Goal: Information Seeking & Learning: Learn about a topic

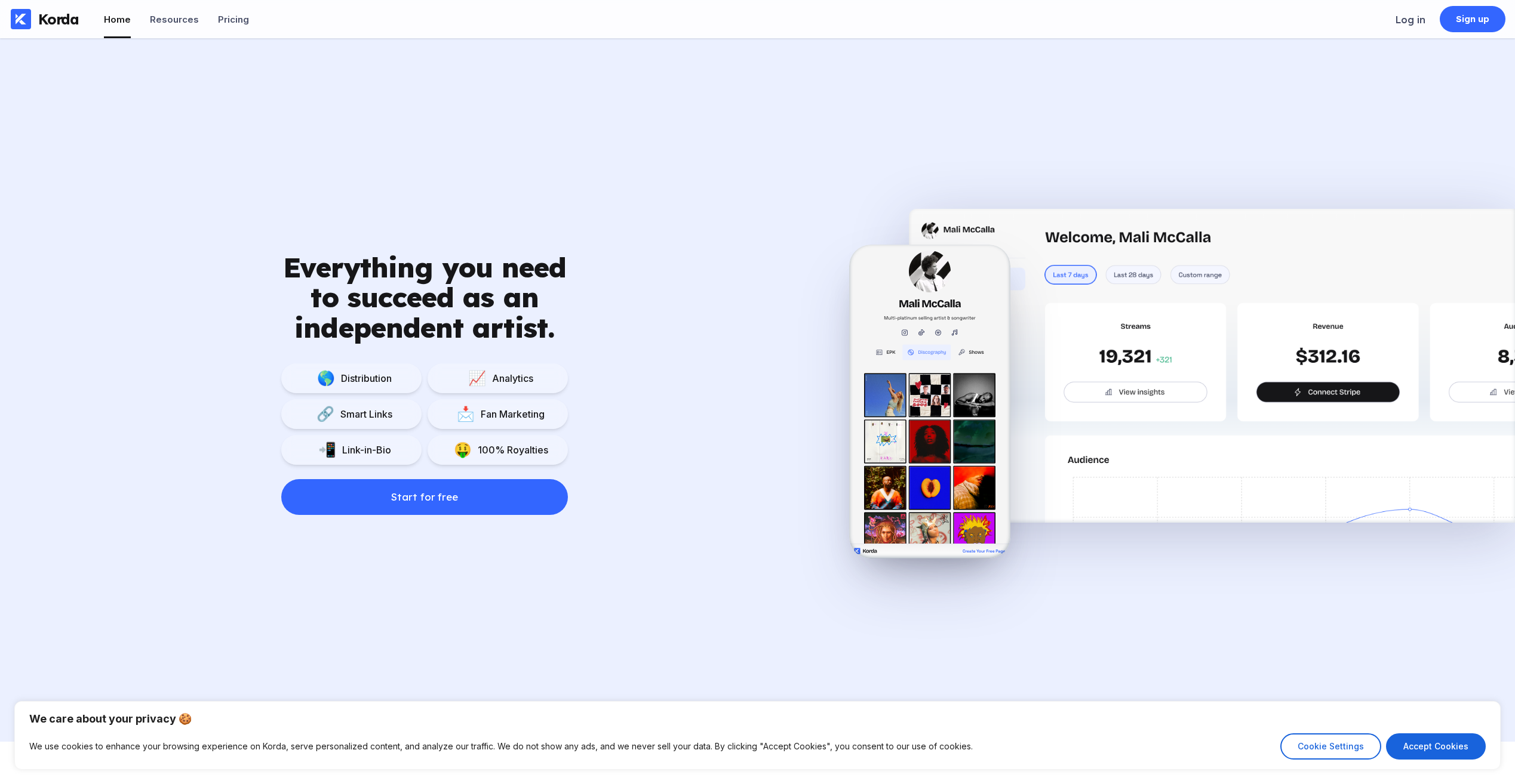
scroll to position [1015, 0]
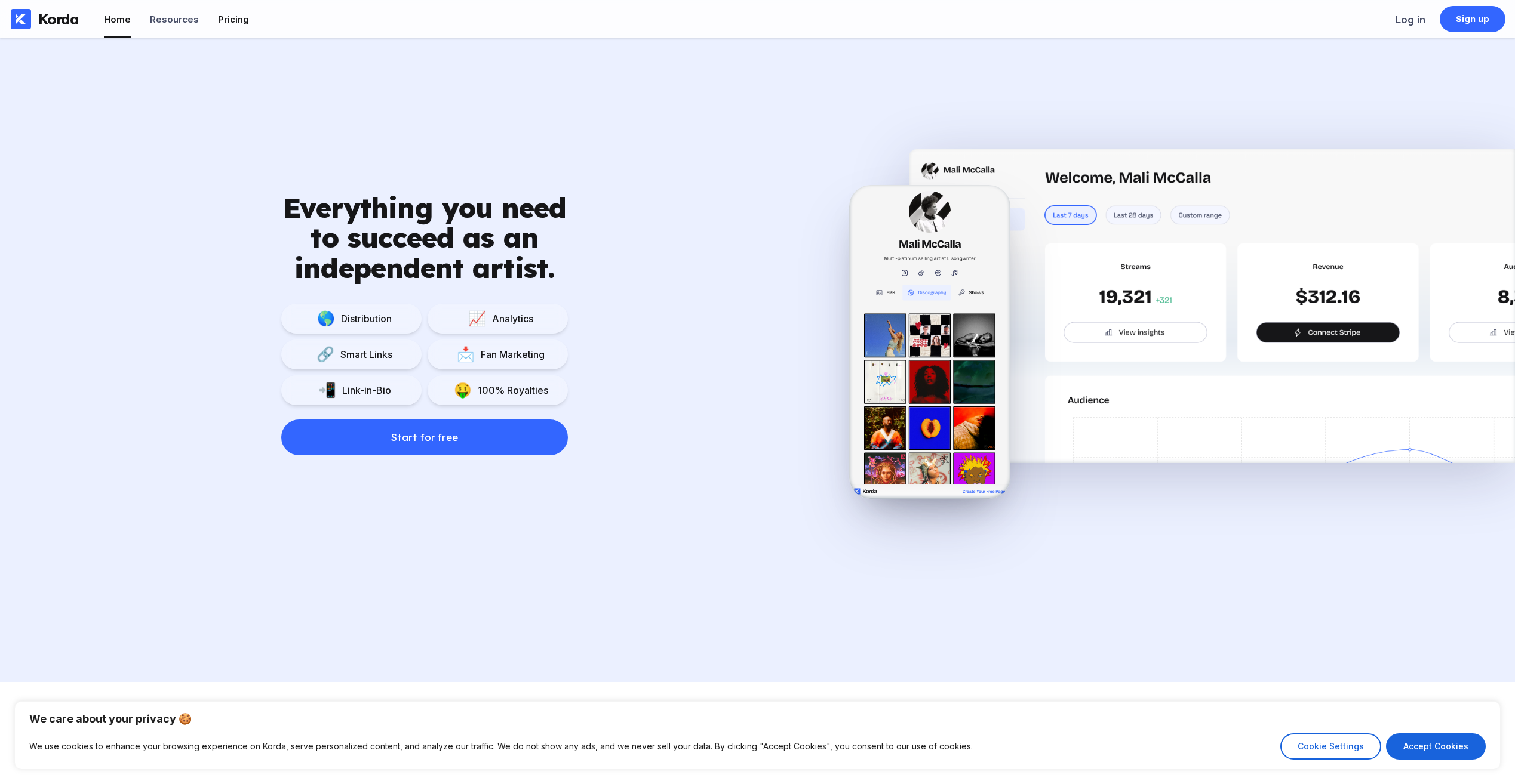
click at [228, 22] on div "Pricing" at bounding box center [233, 19] width 32 height 11
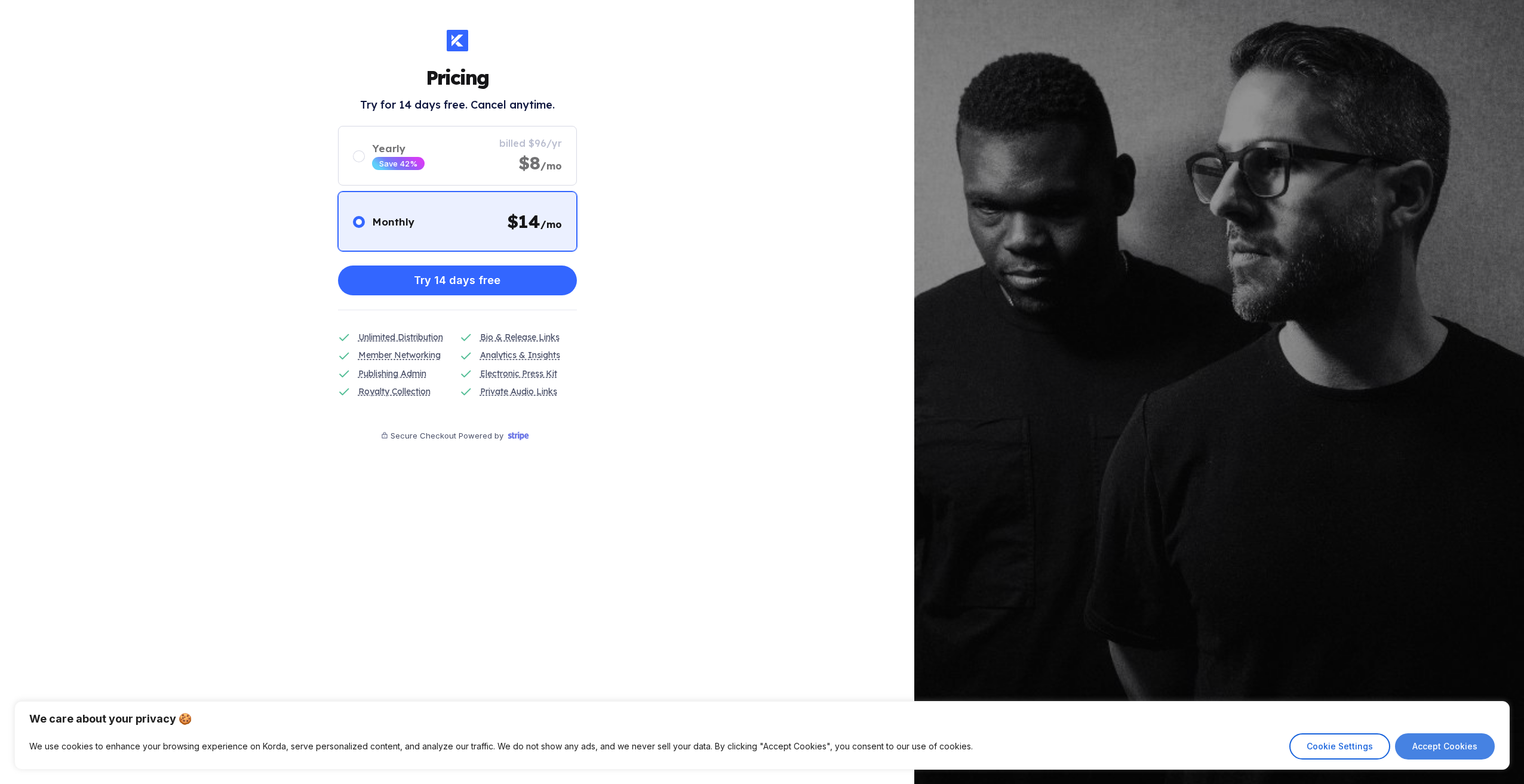
click at [1431, 756] on button "Accept Cookies" at bounding box center [1445, 747] width 99 height 27
checkbox input "true"
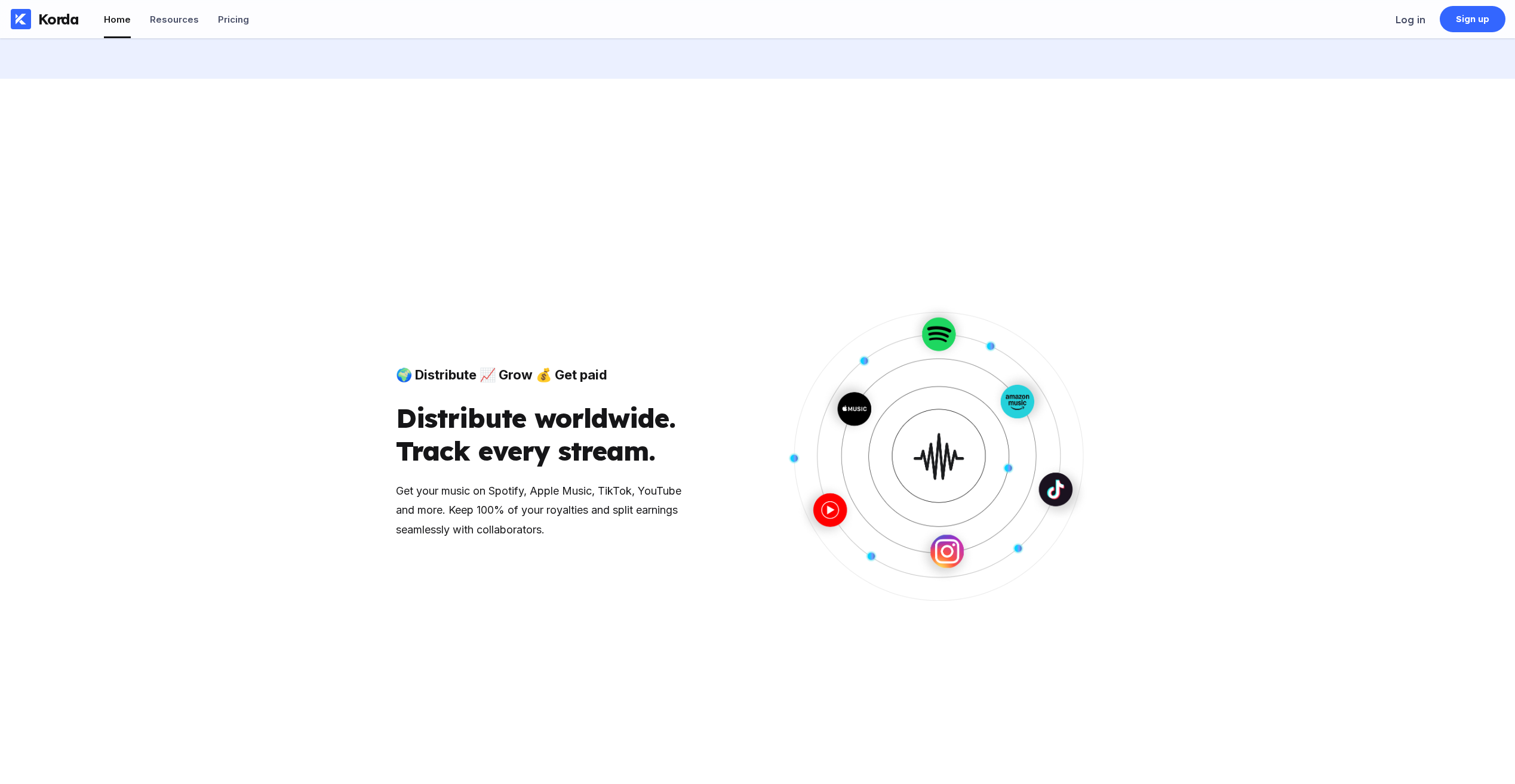
scroll to position [1140, 0]
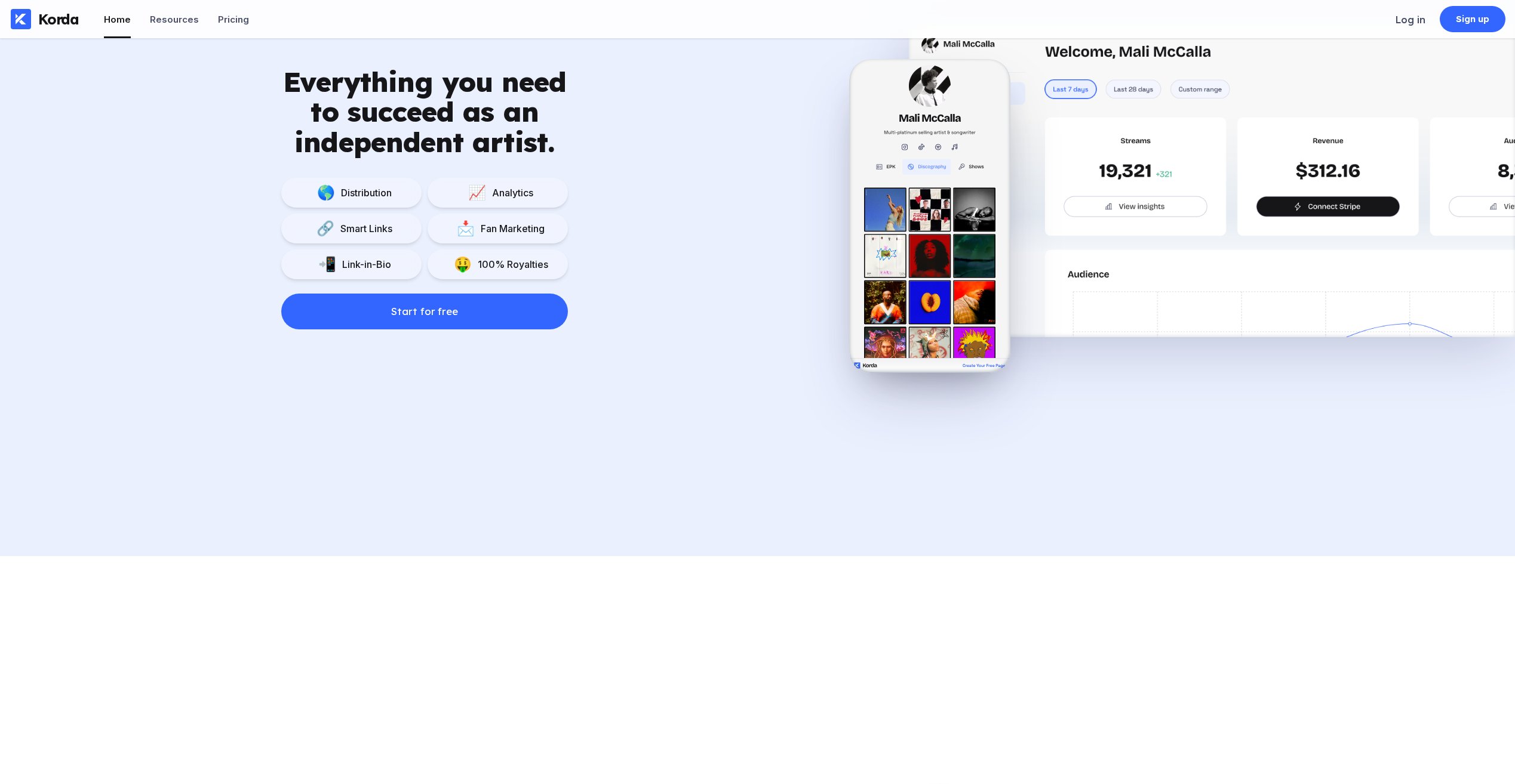
click at [515, 233] on div "Fan Marketing" at bounding box center [509, 228] width 70 height 12
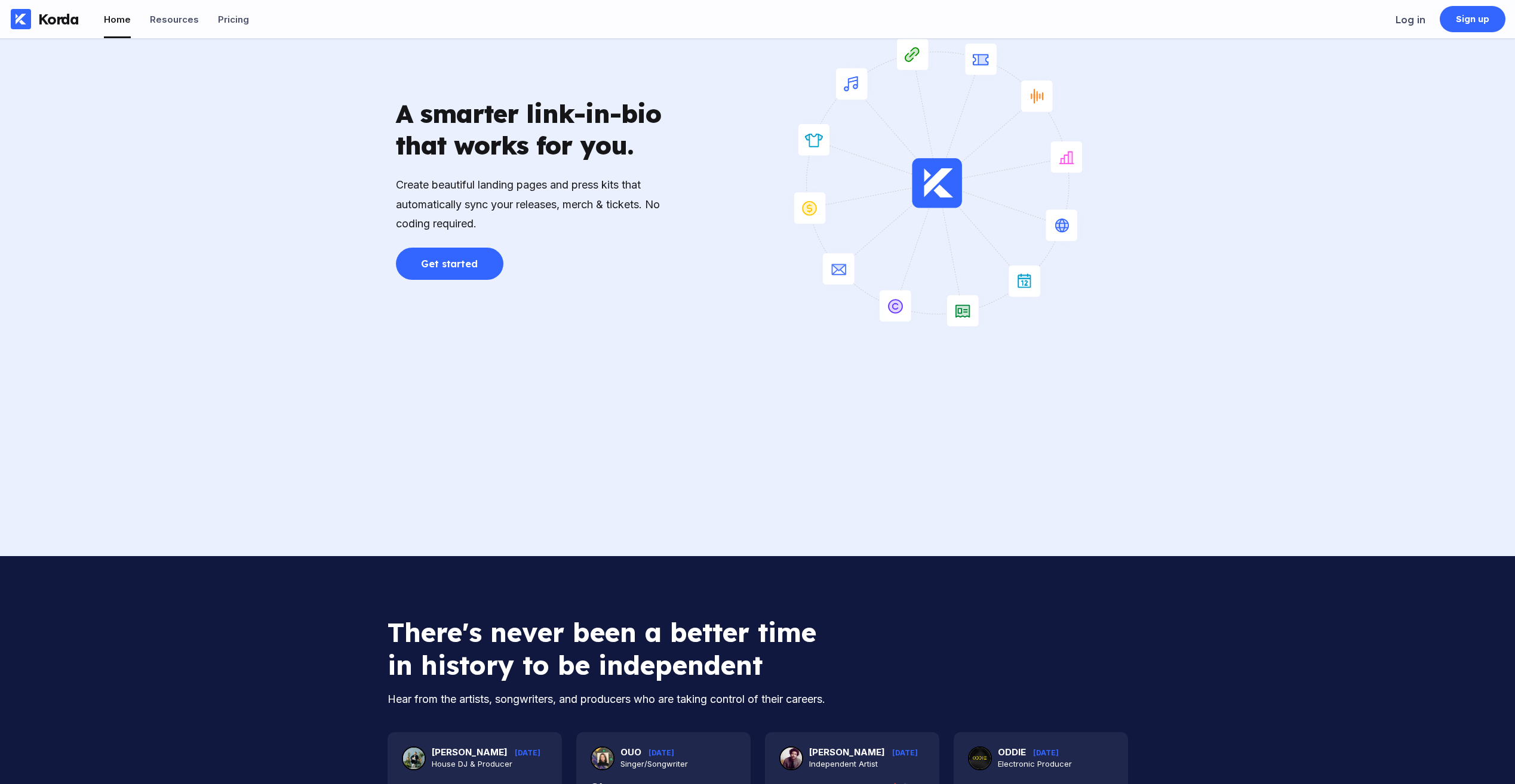
scroll to position [4483, 0]
